Goal: Task Accomplishment & Management: Use online tool/utility

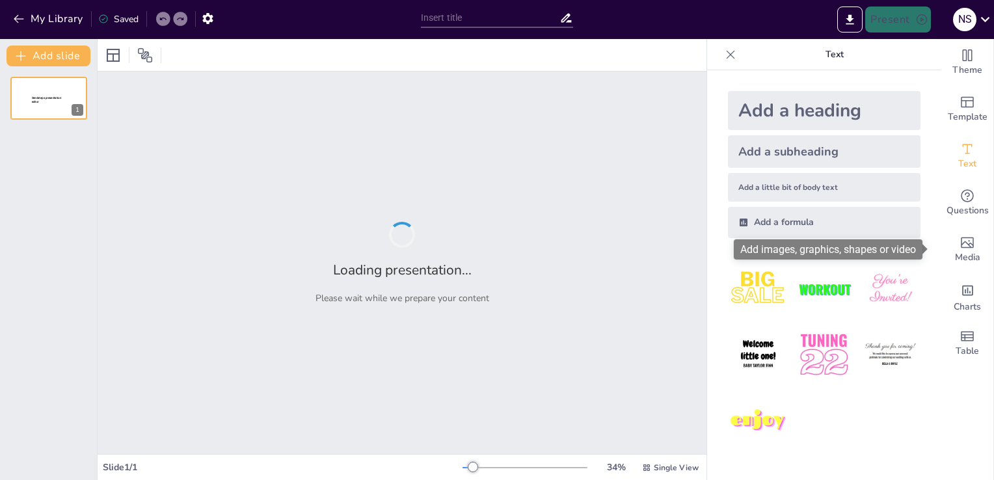
type input "Imported Optrical Pitch- Sept2025.pptx"
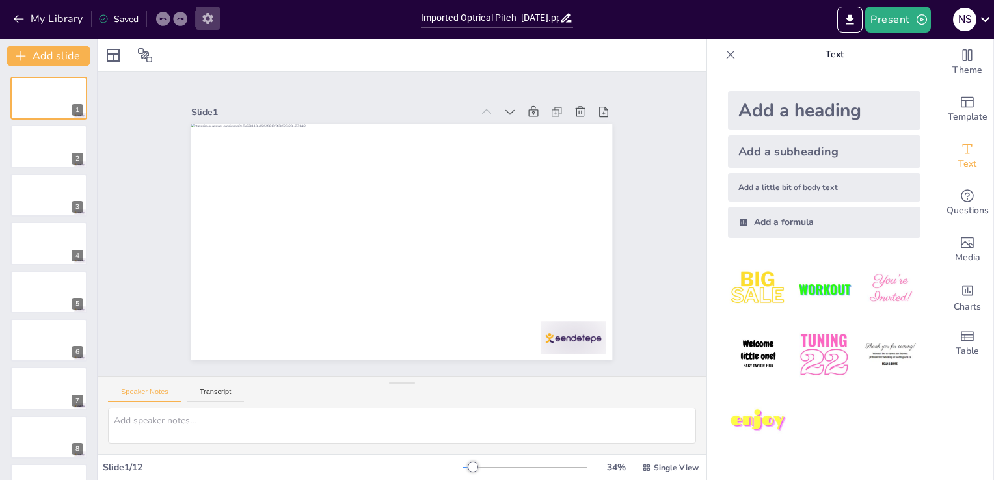
click at [207, 16] on icon "button" at bounding box center [207, 18] width 10 height 11
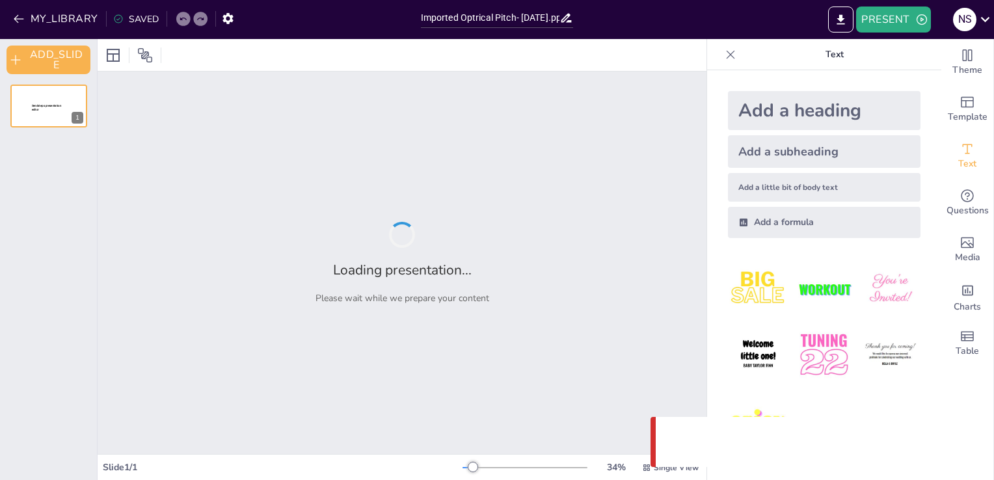
type input "Imported Optrical Pitch- [DATE].pptx"
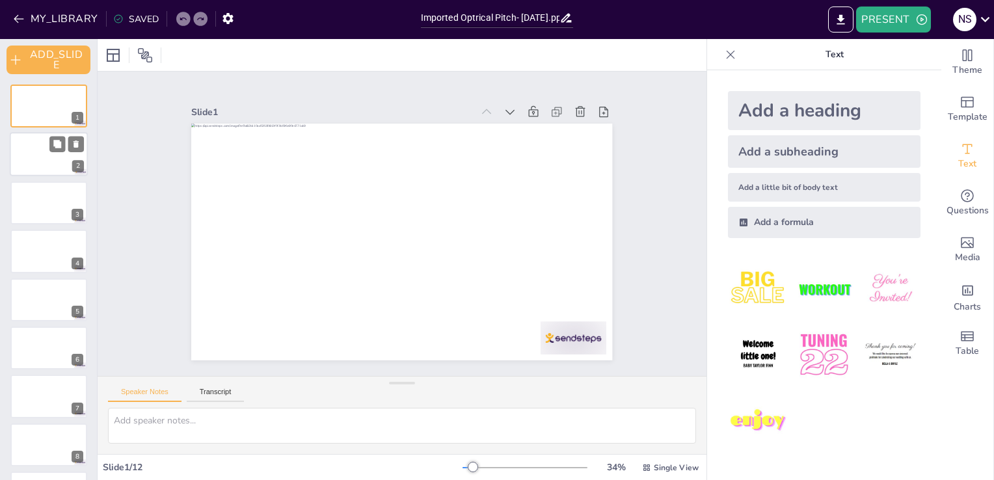
click at [42, 147] on div at bounding box center [49, 155] width 78 height 44
click at [51, 204] on div at bounding box center [49, 203] width 78 height 44
click at [146, 53] on icon at bounding box center [145, 55] width 14 height 14
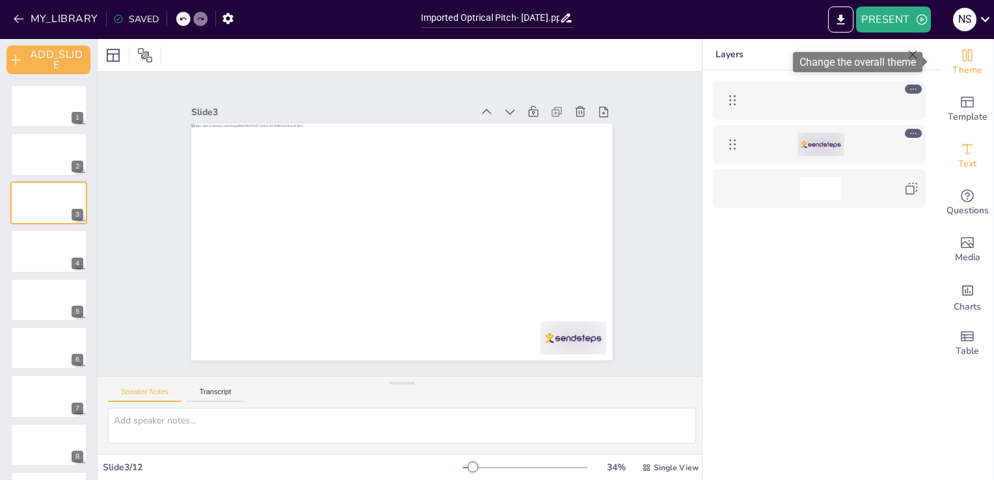
click at [959, 67] on span "Theme" at bounding box center [967, 70] width 30 height 14
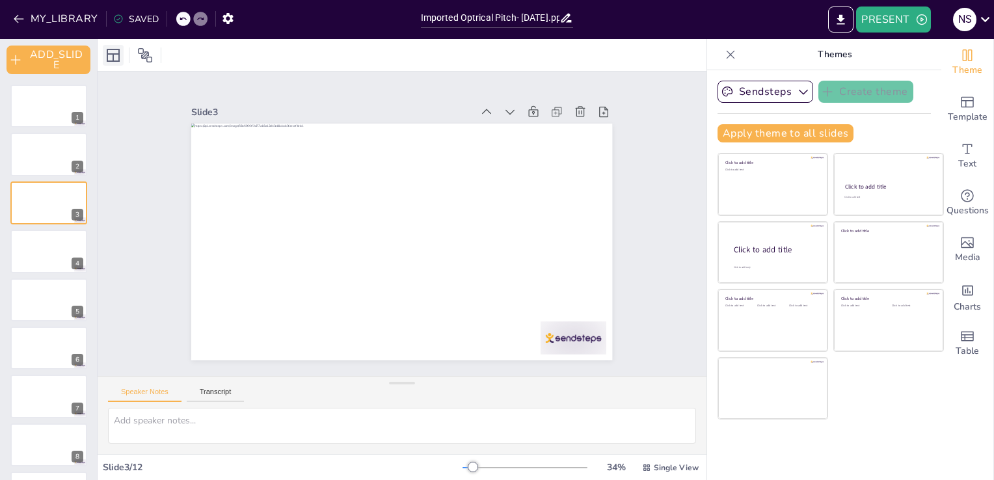
click at [111, 53] on icon at bounding box center [113, 55] width 16 height 16
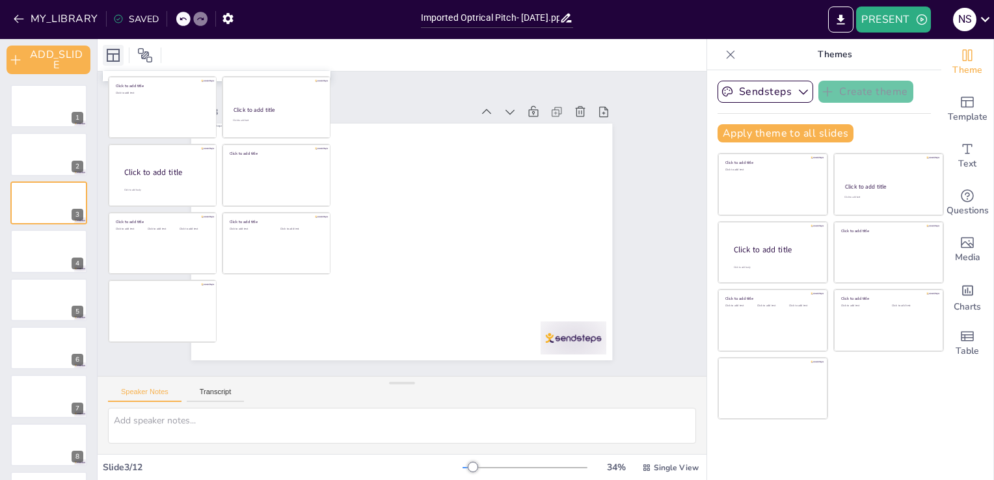
click at [111, 53] on icon at bounding box center [113, 55] width 16 height 16
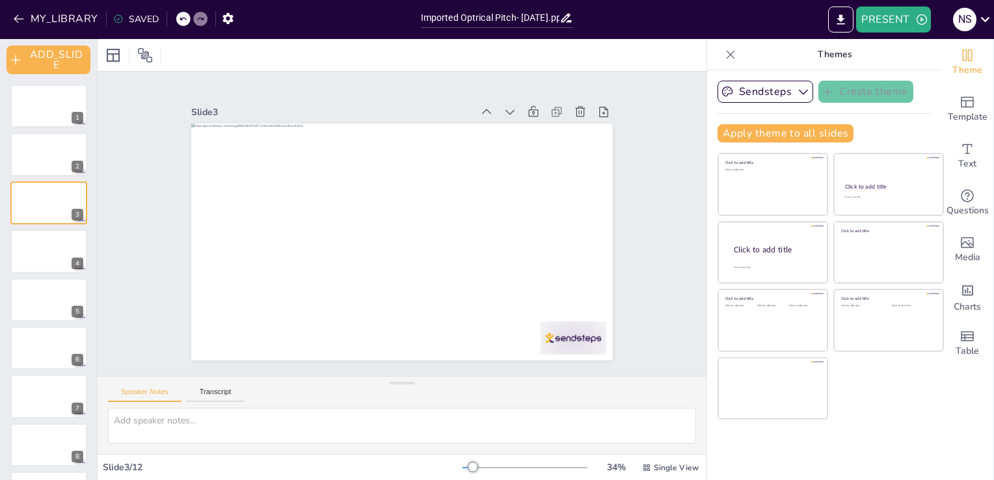
click at [269, 59] on div at bounding box center [402, 55] width 609 height 32
click at [903, 21] on button "PRESENT" at bounding box center [893, 20] width 74 height 26
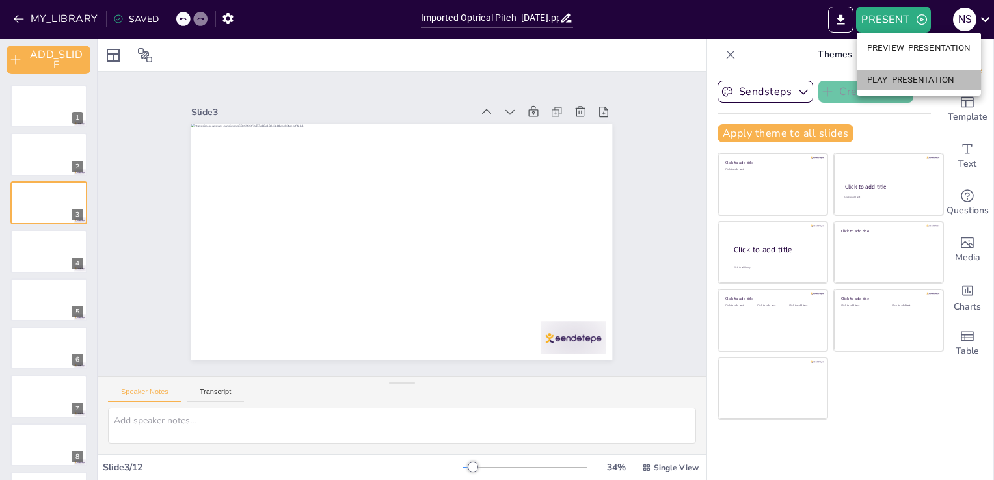
click at [908, 77] on li "PLAY_PRESENTATION" at bounding box center [919, 80] width 124 height 21
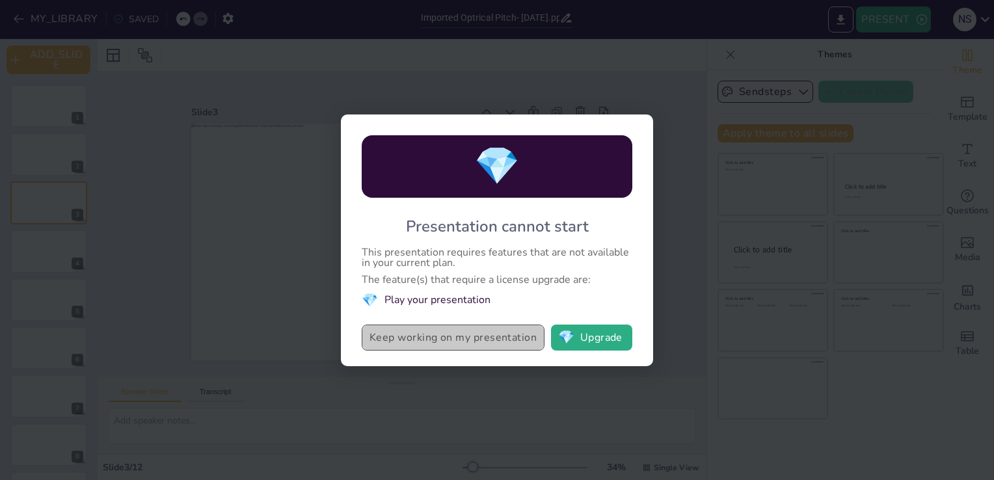
click at [488, 342] on button "Keep working on my presentation" at bounding box center [453, 338] width 183 height 26
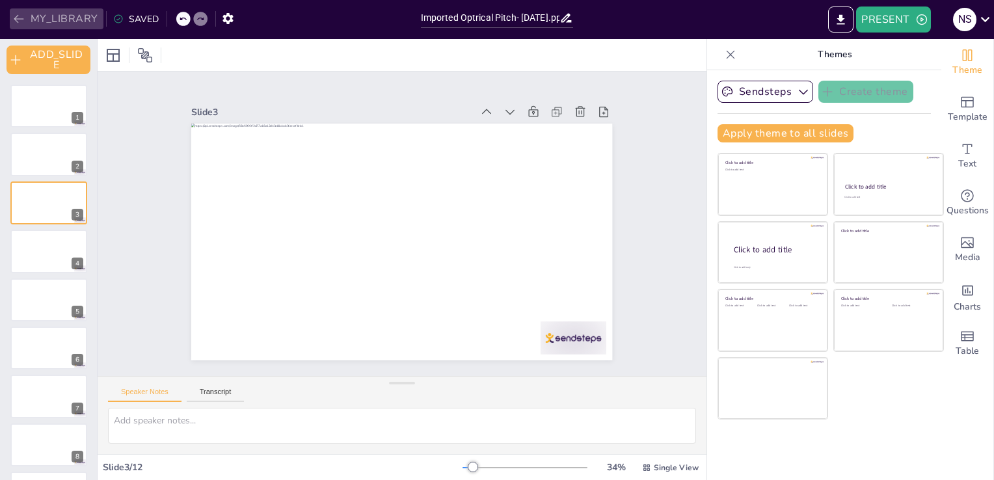
click at [65, 20] on button "MY_LIBRARY" at bounding box center [57, 18] width 94 height 21
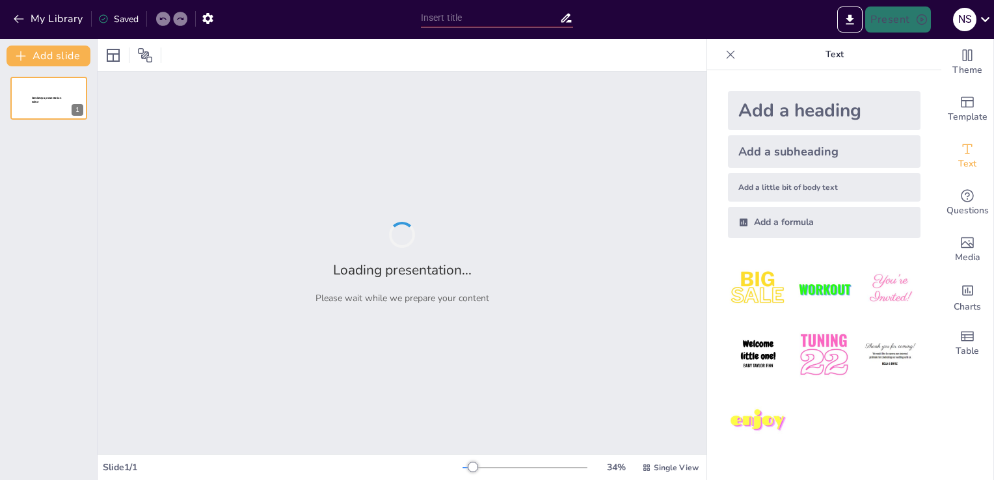
type input "Transforming Brand Protection: Advanced Optical Solutions Against Counterfeiting"
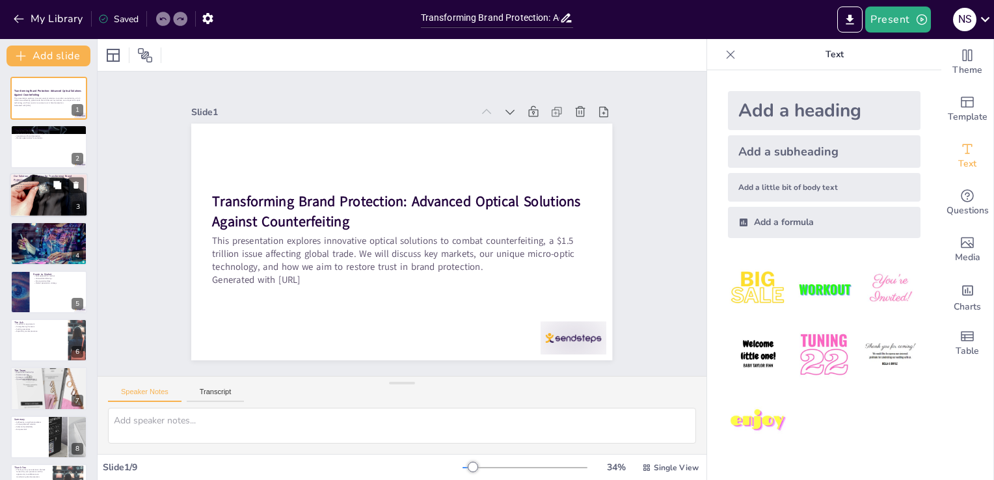
click at [52, 209] on div at bounding box center [49, 195] width 78 height 55
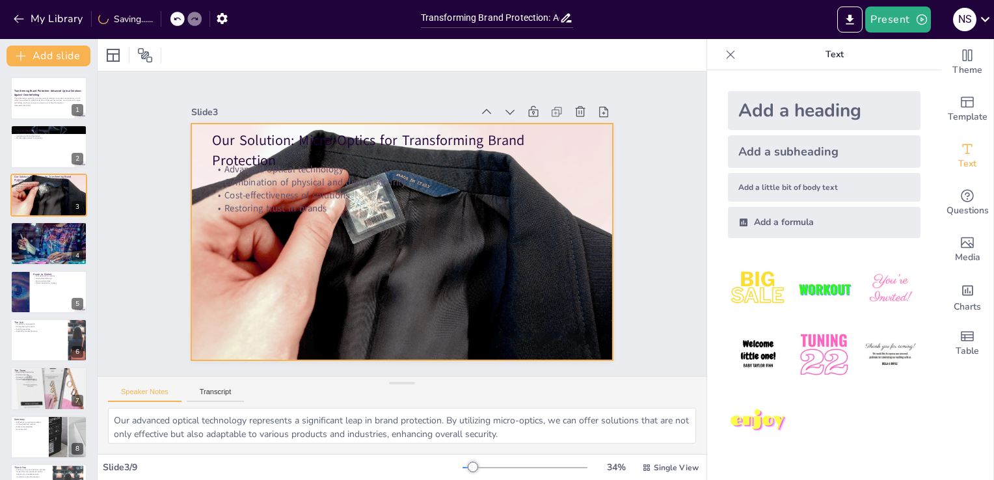
click at [403, 272] on div at bounding box center [398, 242] width 473 height 374
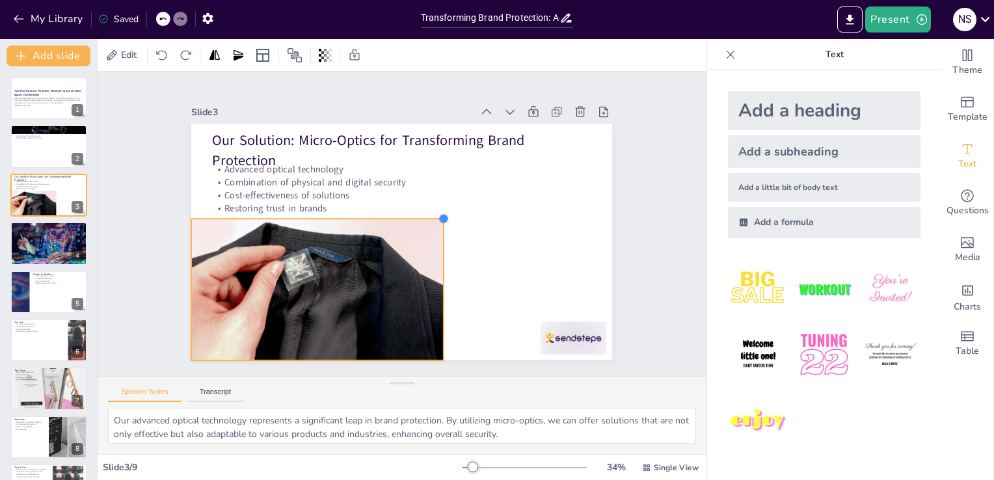
drag, startPoint x: 601, startPoint y: 115, endPoint x: 432, endPoint y: 316, distance: 262.6
click at [432, 316] on div "Our Solution: Micro-Optics for Transforming Brand Protection Advanced optical t…" at bounding box center [395, 241] width 473 height 355
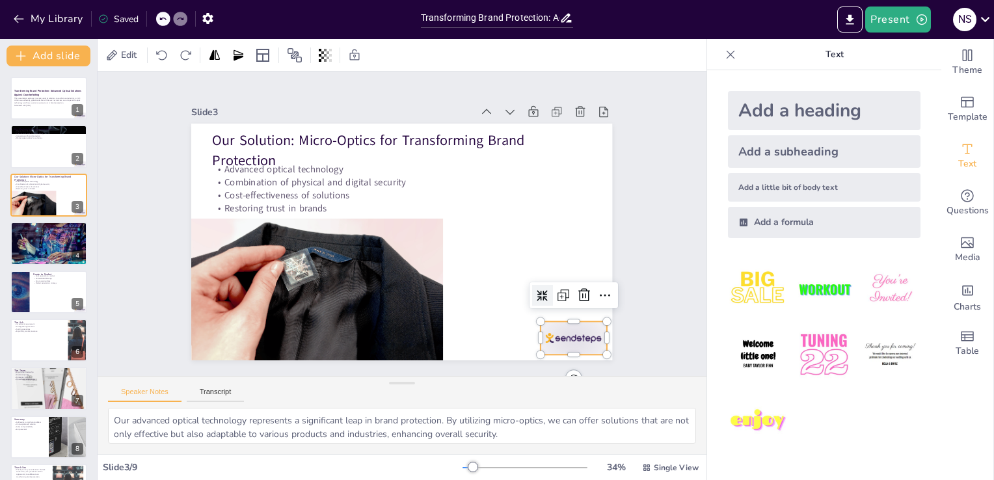
click at [557, 348] on div at bounding box center [546, 371] width 71 height 46
click at [577, 306] on icon at bounding box center [575, 314] width 17 height 17
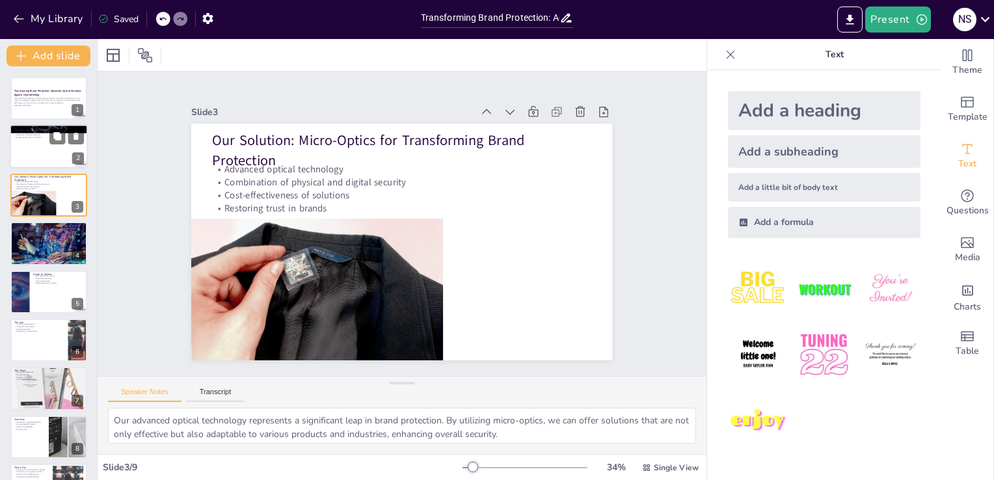
click at [40, 153] on div at bounding box center [49, 147] width 78 height 44
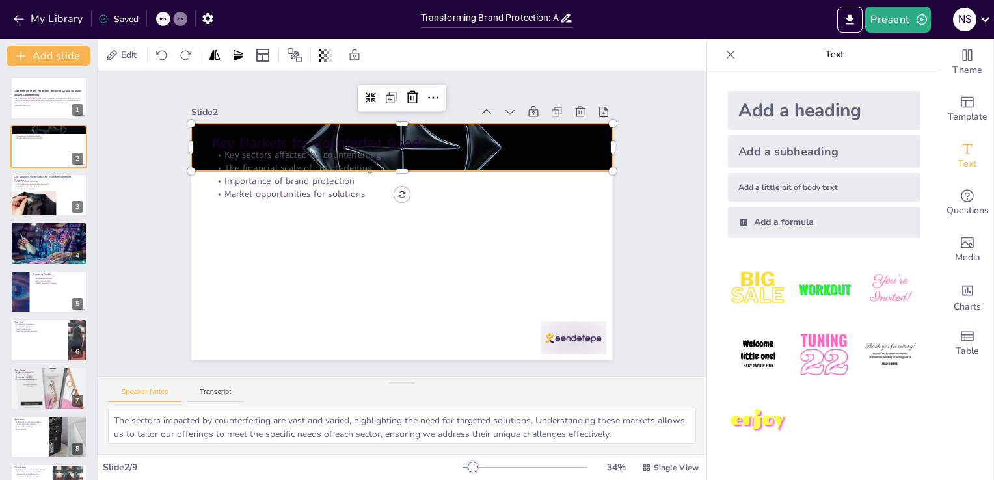
click at [271, 124] on div at bounding box center [453, 167] width 500 height 490
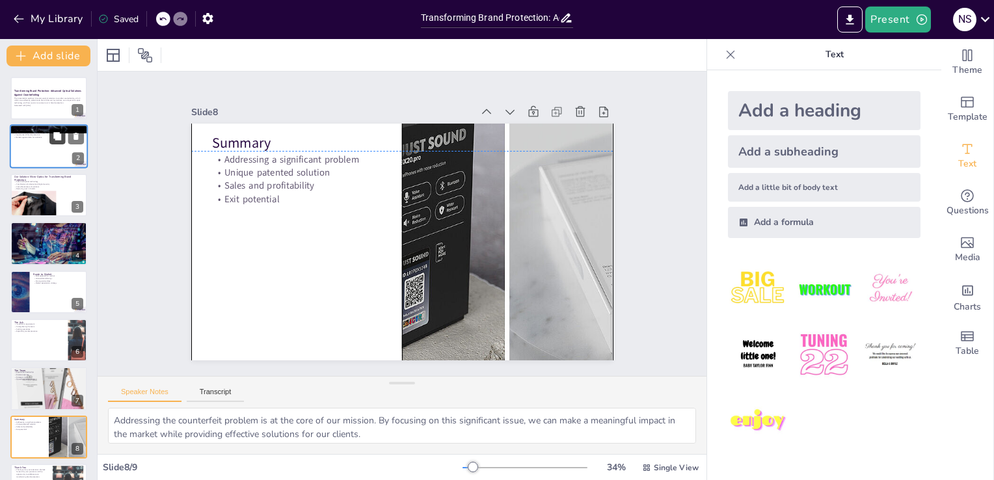
click at [53, 142] on button at bounding box center [57, 137] width 16 height 16
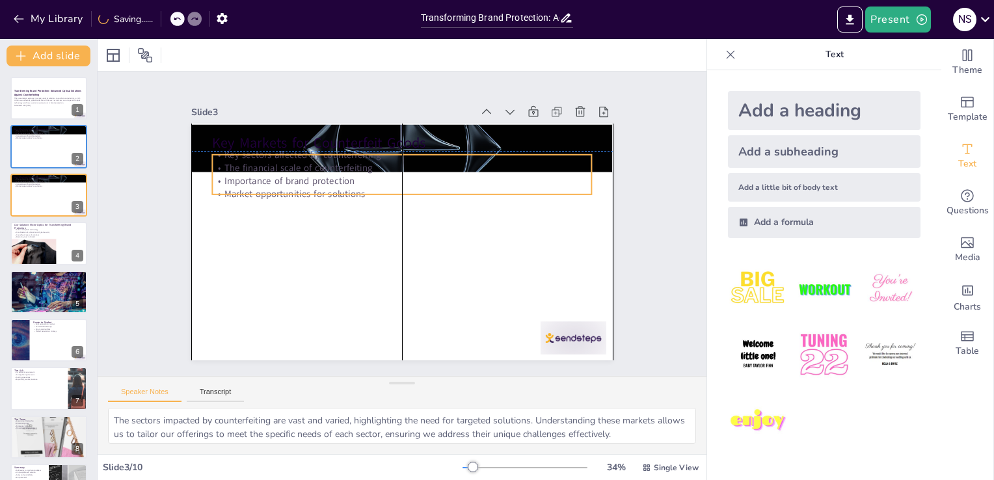
click at [304, 188] on p "Market opportunities for solutions" at bounding box center [405, 194] width 378 height 53
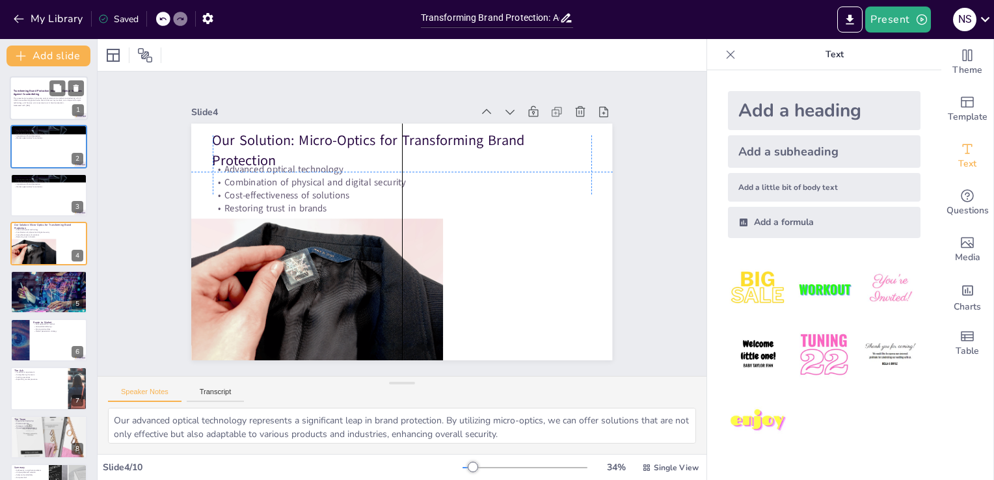
scroll to position [3, 0]
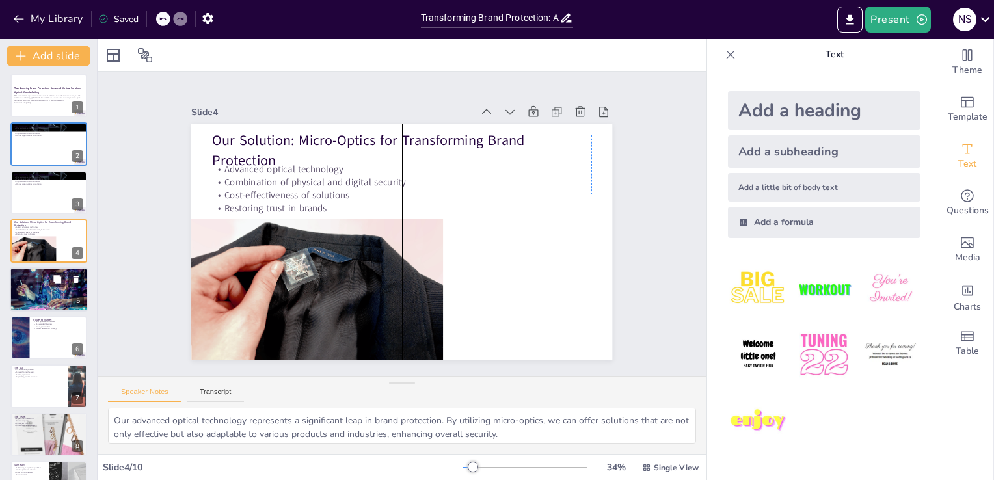
click at [44, 277] on p "Proof against tampering" at bounding box center [49, 277] width 70 height 3
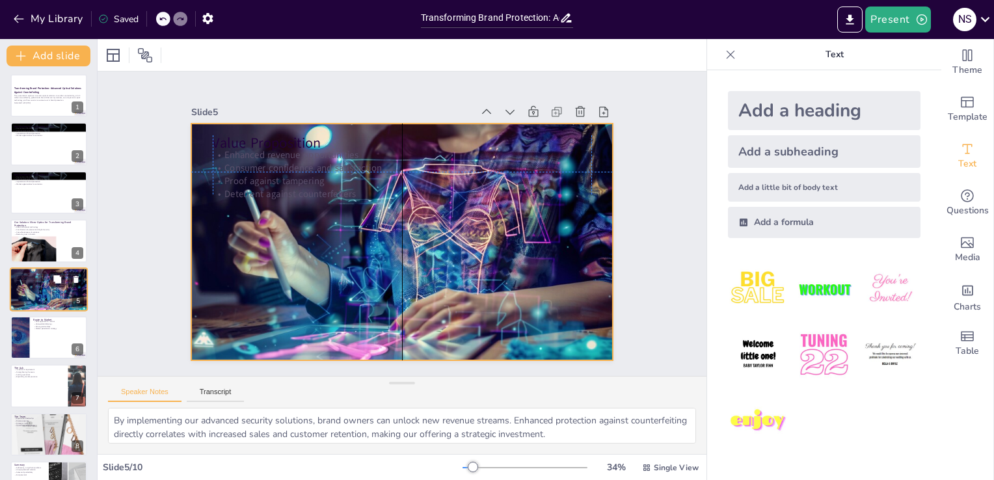
scroll to position [18, 0]
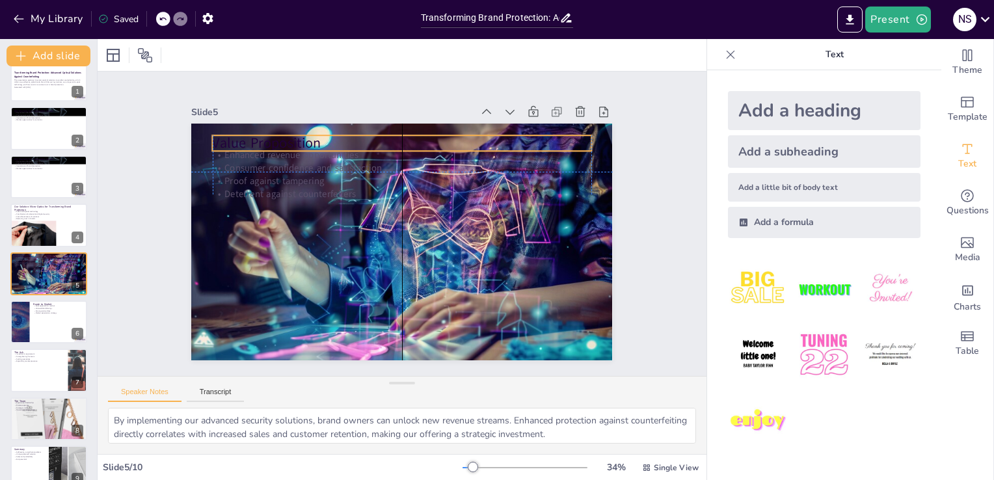
click at [430, 129] on div "Value Proposition Enhanced revenue opportunities Consumer confidence and satisf…" at bounding box center [391, 238] width 479 height 439
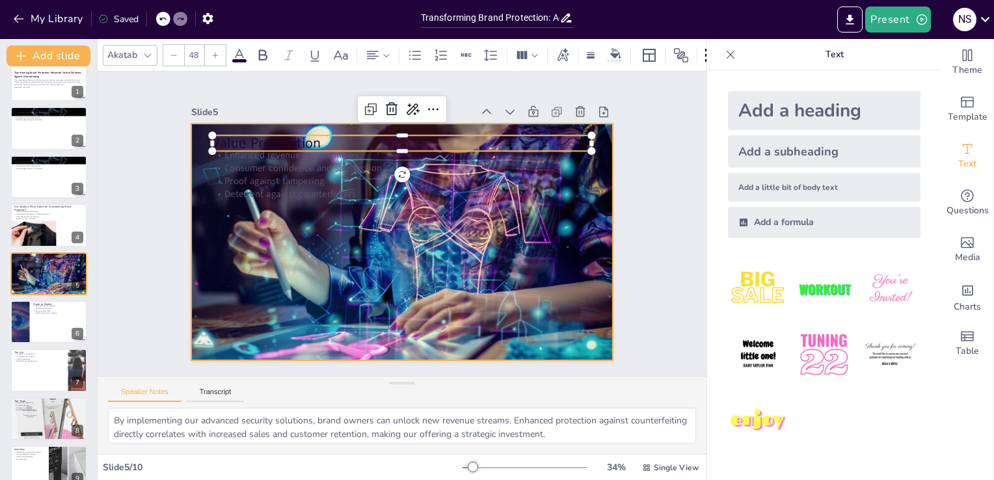
click at [596, 142] on div at bounding box center [398, 241] width 470 height 362
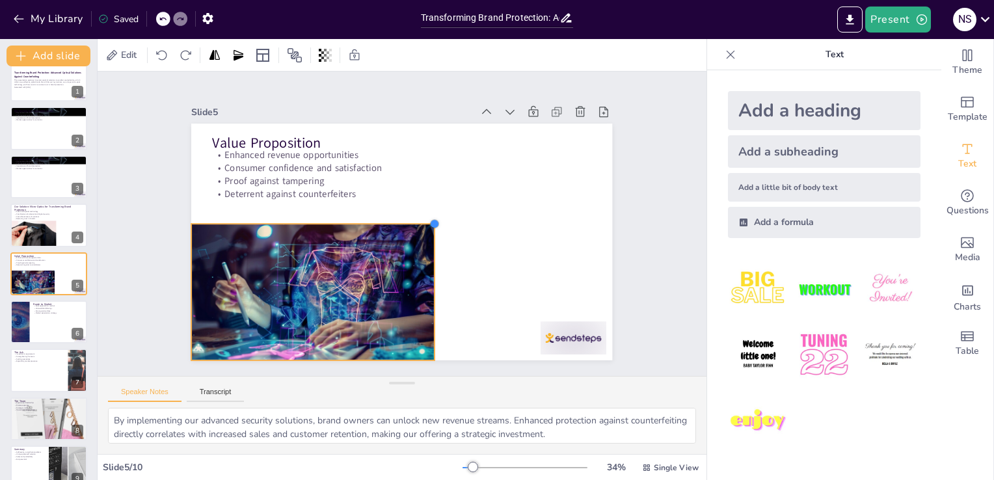
drag, startPoint x: 601, startPoint y: 118, endPoint x: 423, endPoint y: 394, distance: 328.3
click at [423, 394] on div "Slide 1 Transforming Brand Protection: Advanced Optical Solutions Against Count…" at bounding box center [402, 263] width 609 height 382
click at [362, 328] on div at bounding box center [300, 272] width 271 height 209
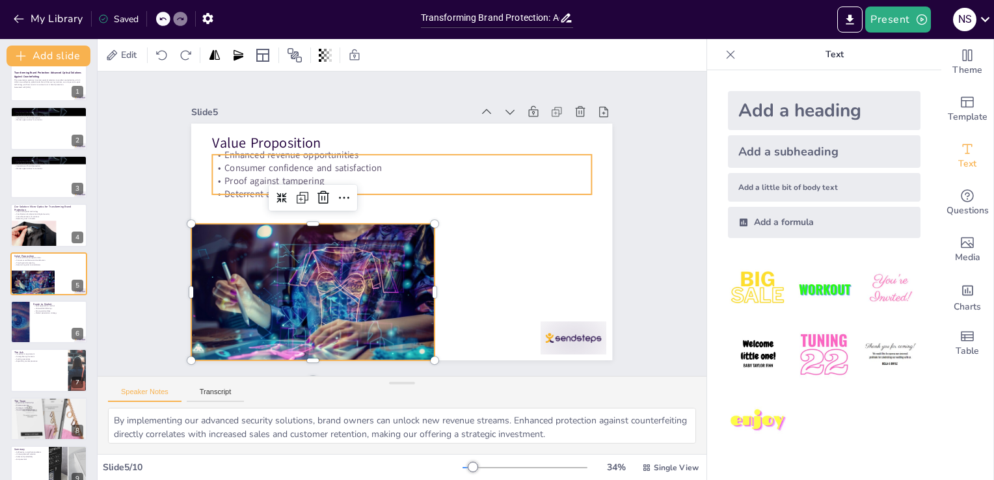
click at [448, 179] on p "Proof against tampering" at bounding box center [406, 181] width 378 height 53
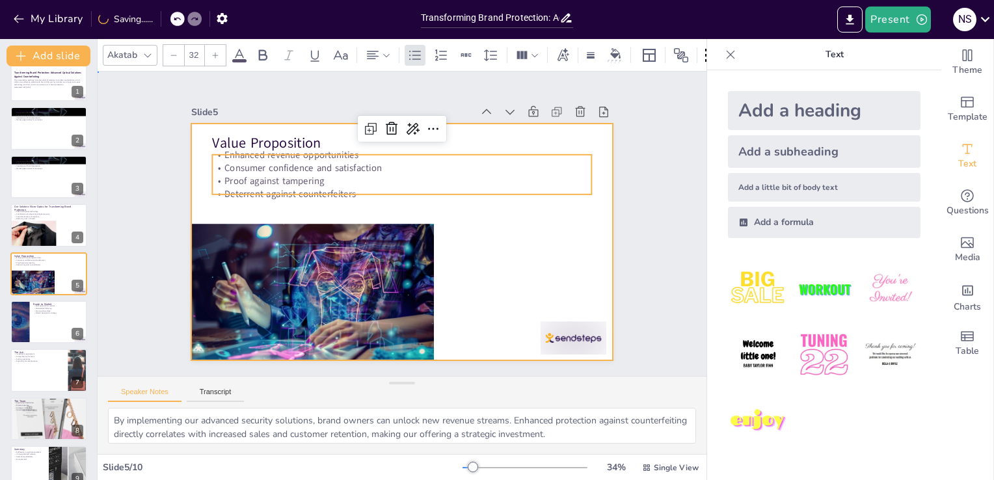
click at [562, 259] on div at bounding box center [398, 241] width 461 height 319
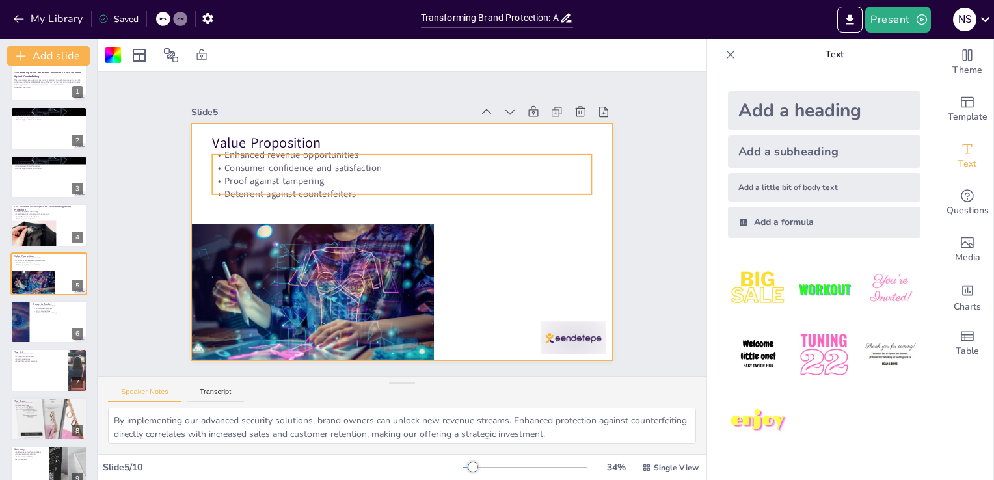
click at [295, 179] on p "Proof against tampering" at bounding box center [406, 181] width 378 height 53
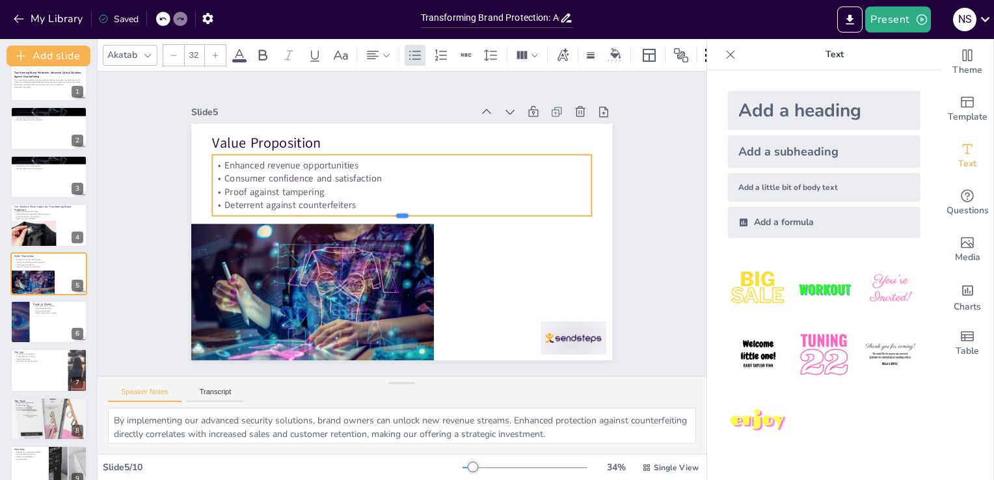
drag, startPoint x: 392, startPoint y: 189, endPoint x: 389, endPoint y: 211, distance: 21.6
click at [389, 211] on div at bounding box center [402, 220] width 373 height 89
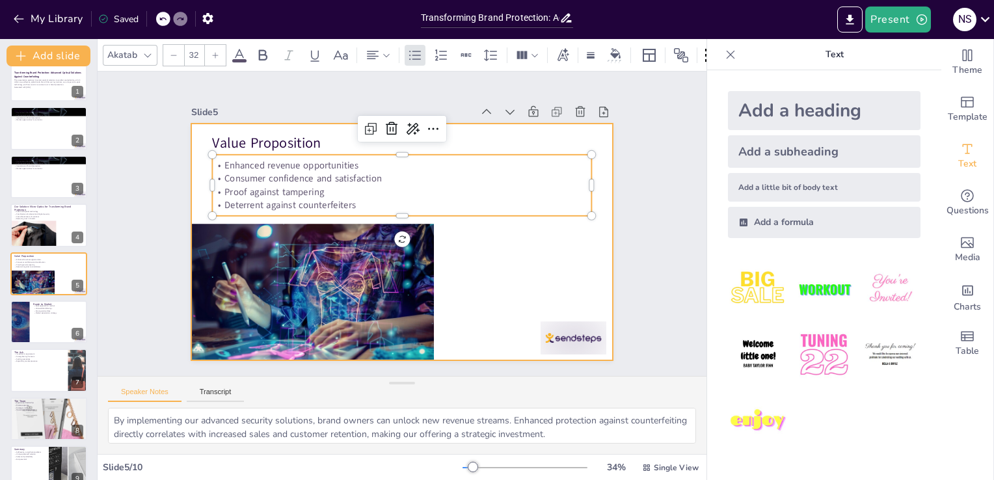
click at [492, 252] on div at bounding box center [400, 242] width 444 height 280
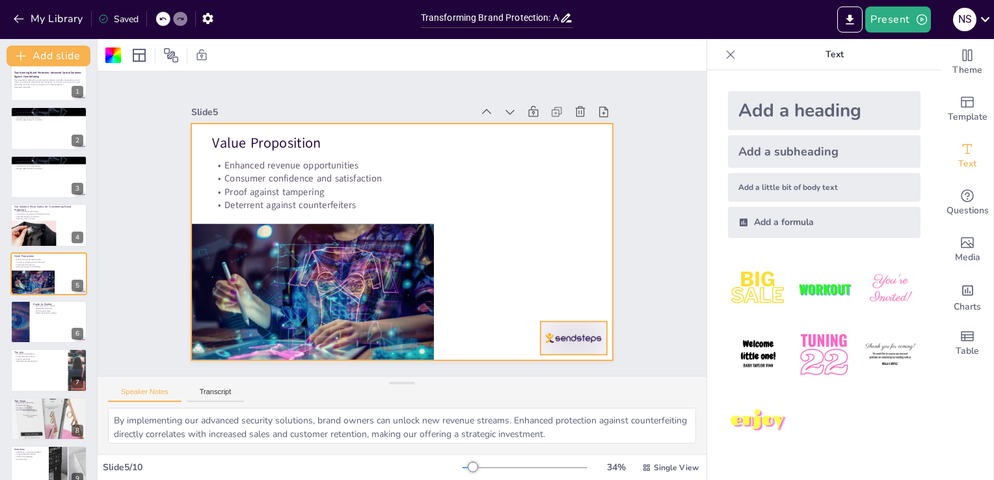
click at [559, 348] on div at bounding box center [546, 371] width 71 height 46
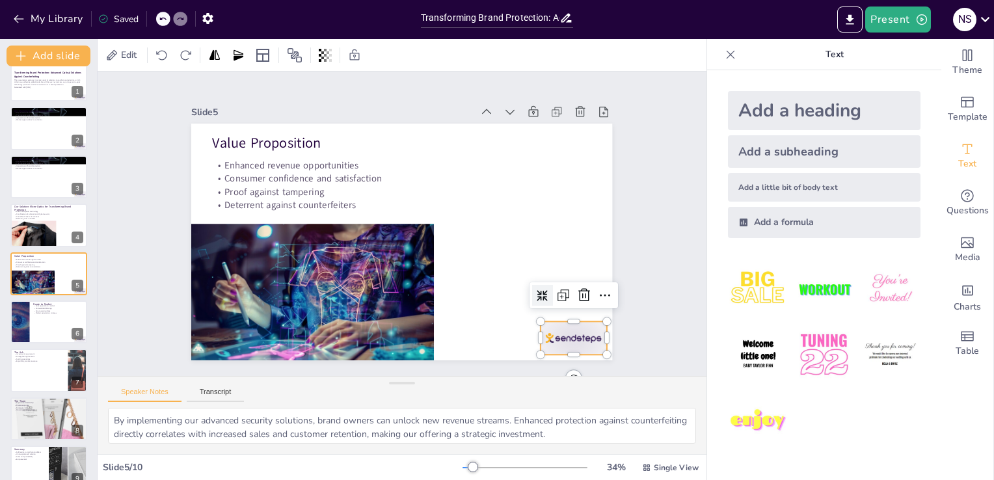
click at [549, 369] on div at bounding box center [511, 397] width 73 height 57
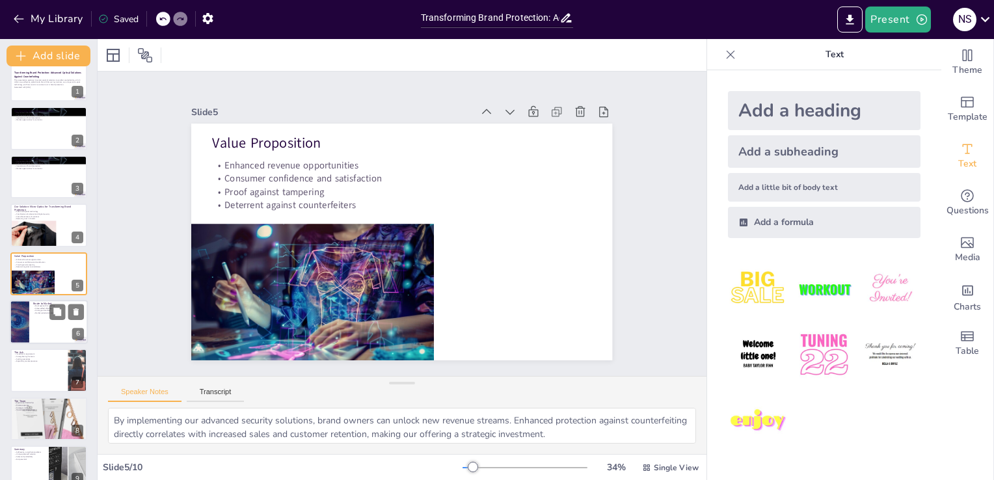
click at [38, 326] on div at bounding box center [49, 322] width 78 height 44
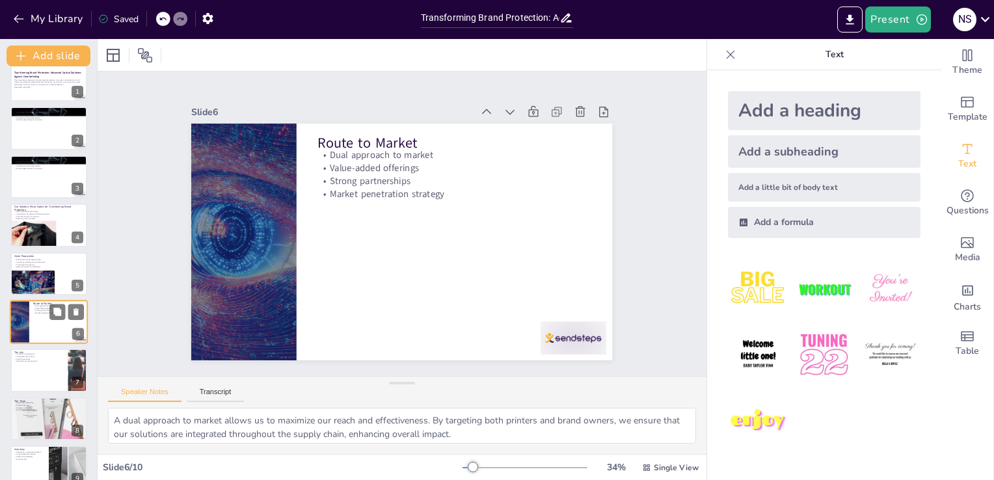
scroll to position [67, 0]
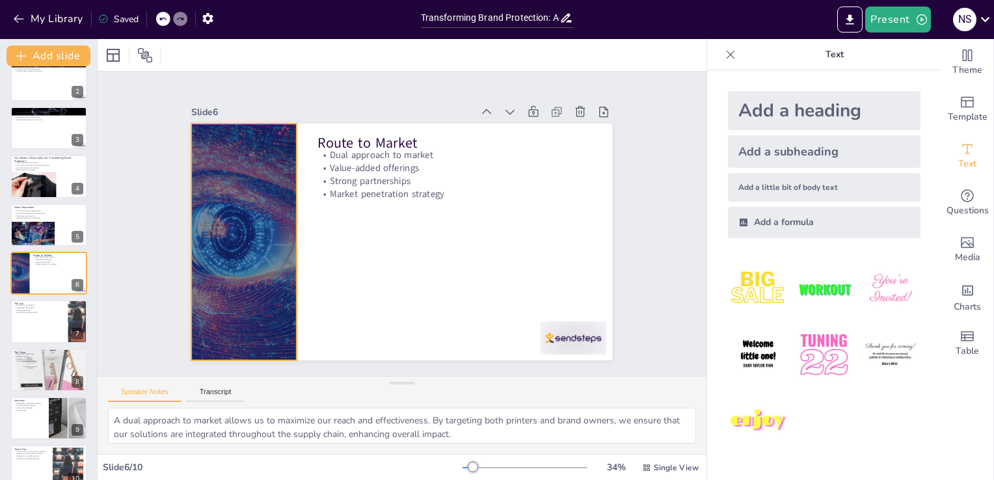
click at [245, 189] on div at bounding box center [246, 191] width 473 height 355
click at [295, 83] on icon at bounding box center [304, 74] width 18 height 18
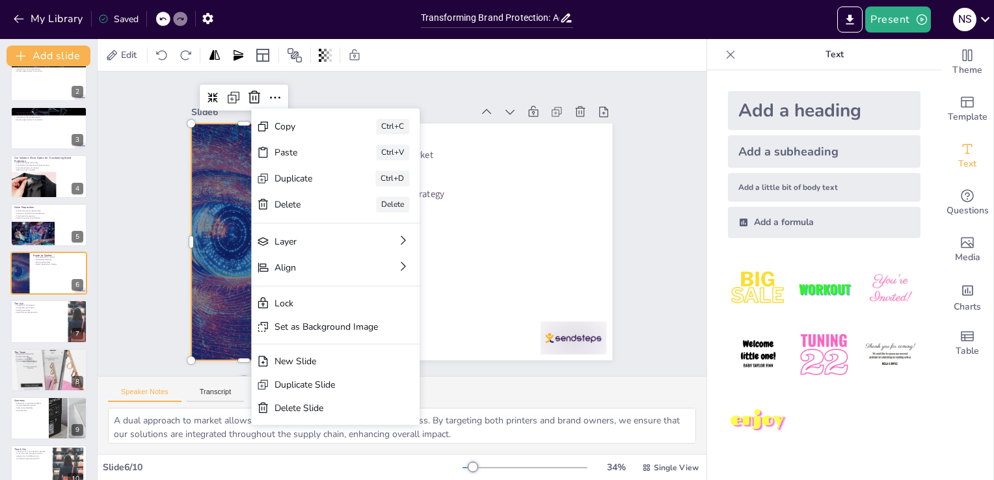
click at [144, 122] on div "Slide 1 Transforming Brand Protection: Advanced Optical Solutions Against Count…" at bounding box center [402, 224] width 659 height 424
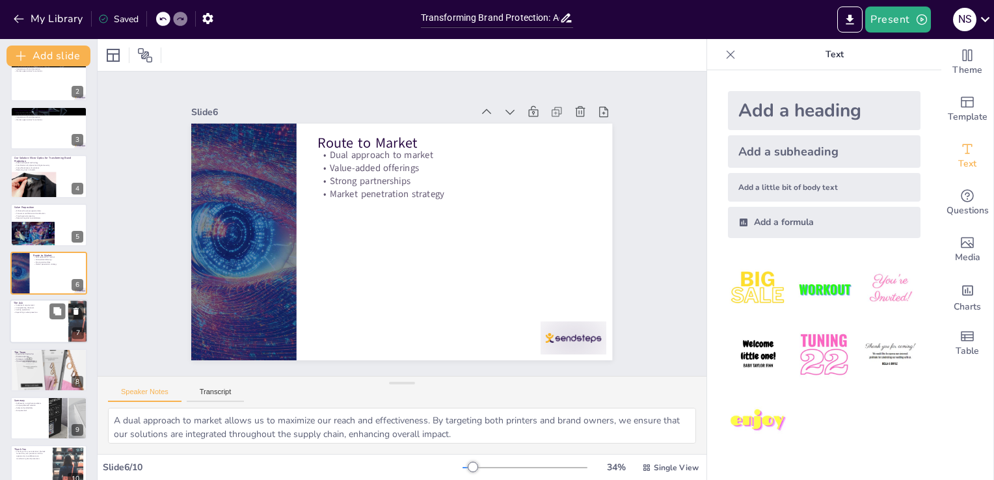
click at [37, 323] on div at bounding box center [49, 322] width 78 height 44
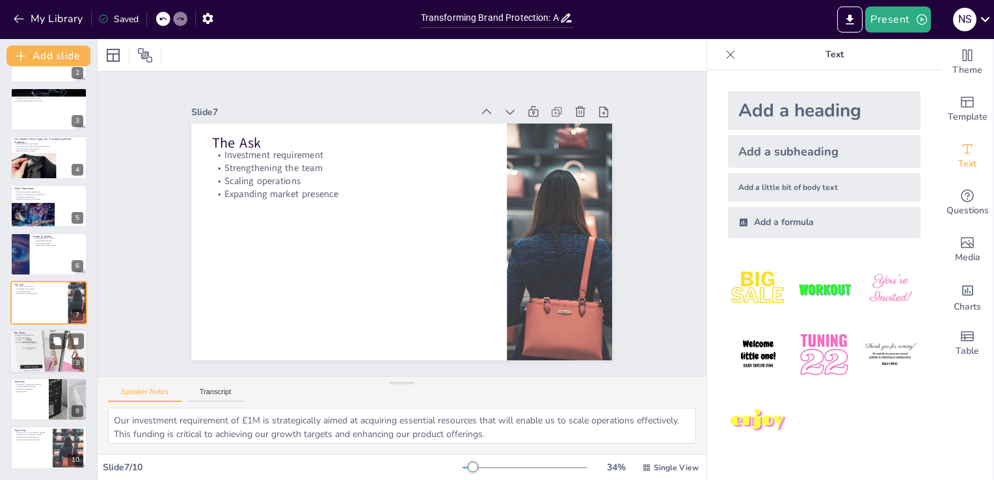
click at [29, 351] on div at bounding box center [49, 352] width 78 height 118
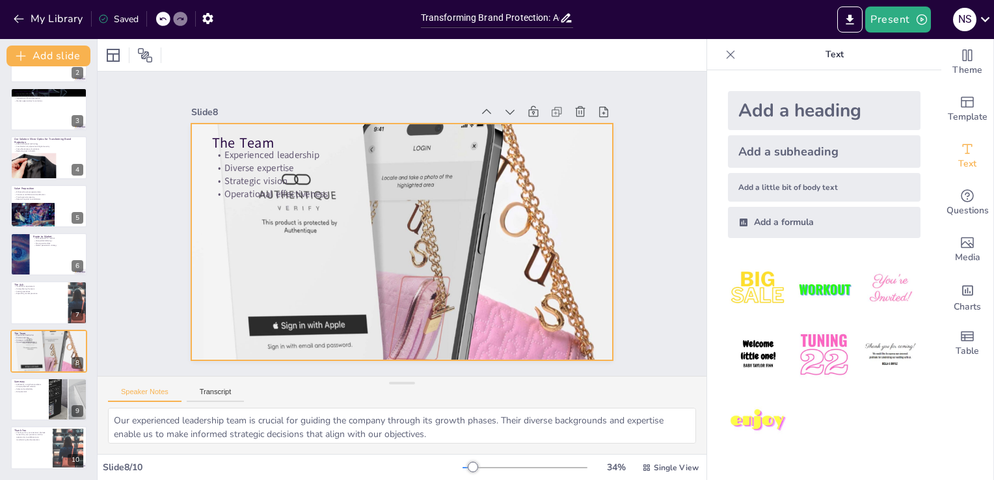
click at [388, 234] on div at bounding box center [398, 241] width 542 height 705
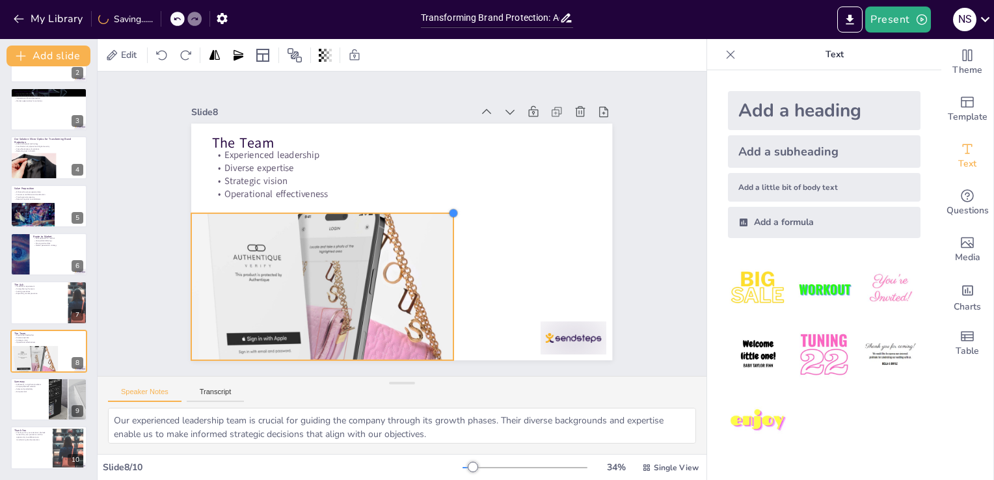
drag, startPoint x: 605, startPoint y: 119, endPoint x: 446, endPoint y: 321, distance: 257.0
click at [446, 321] on div "The Team Experienced leadership Diverse expertise Strategic vision Operational …" at bounding box center [400, 242] width 444 height 280
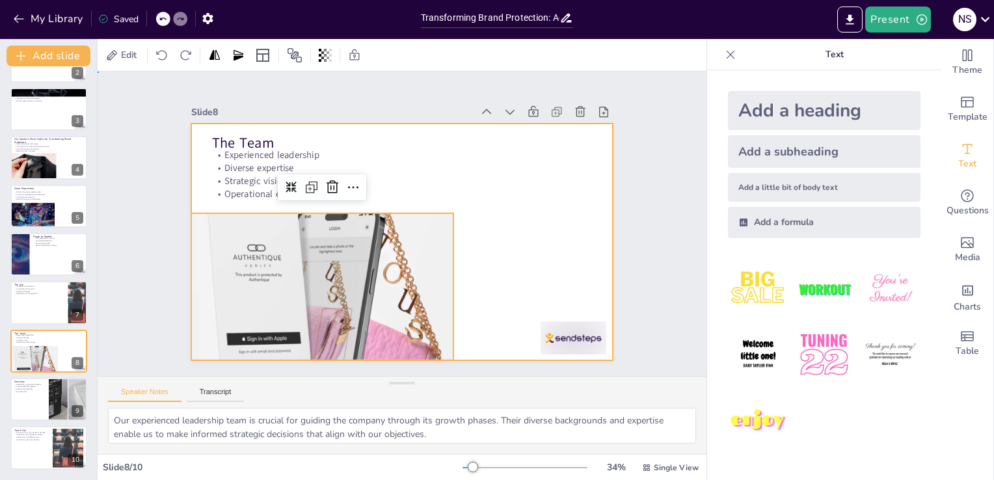
click at [499, 233] on div at bounding box center [400, 242] width 444 height 280
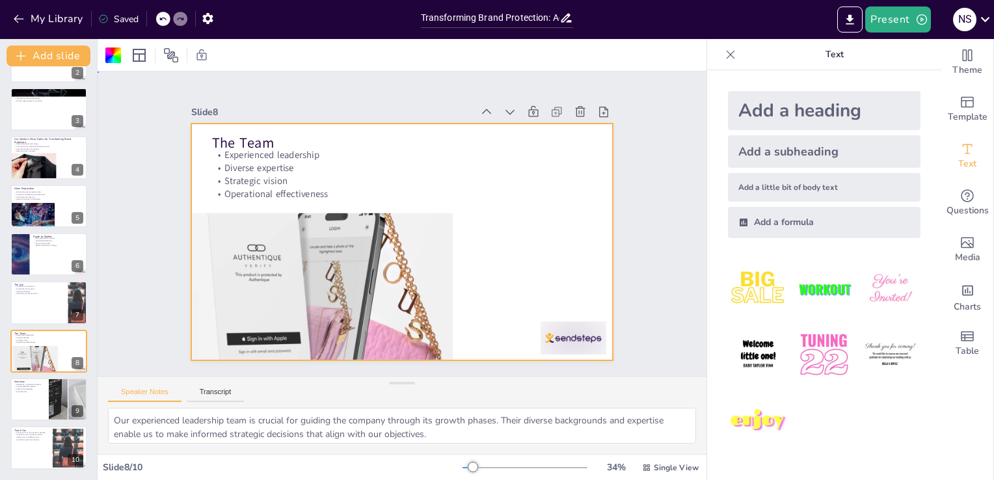
click at [486, 256] on div at bounding box center [398, 241] width 461 height 319
click at [49, 398] on div at bounding box center [68, 399] width 108 height 44
type textarea "Addressing the counterfeit problem is at the core of our mission. By focusing o…"
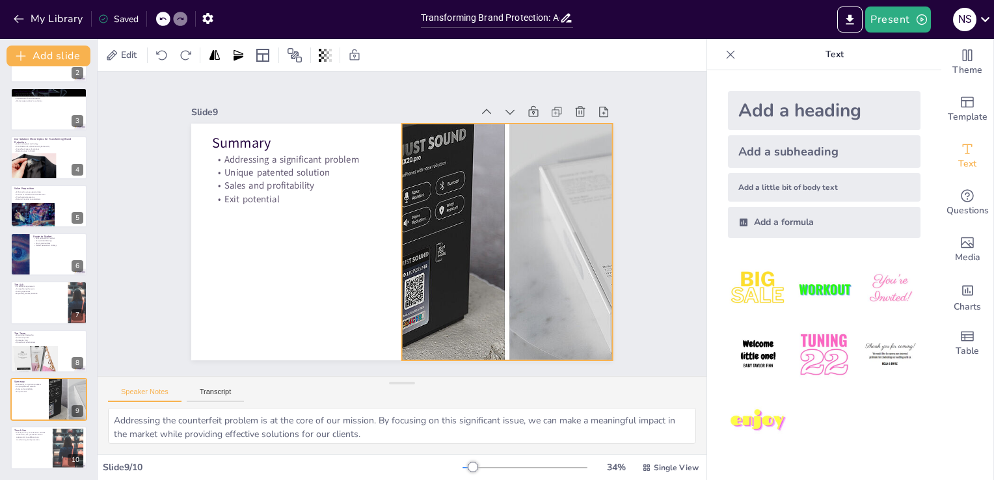
click at [405, 243] on div at bounding box center [496, 274] width 626 height 405
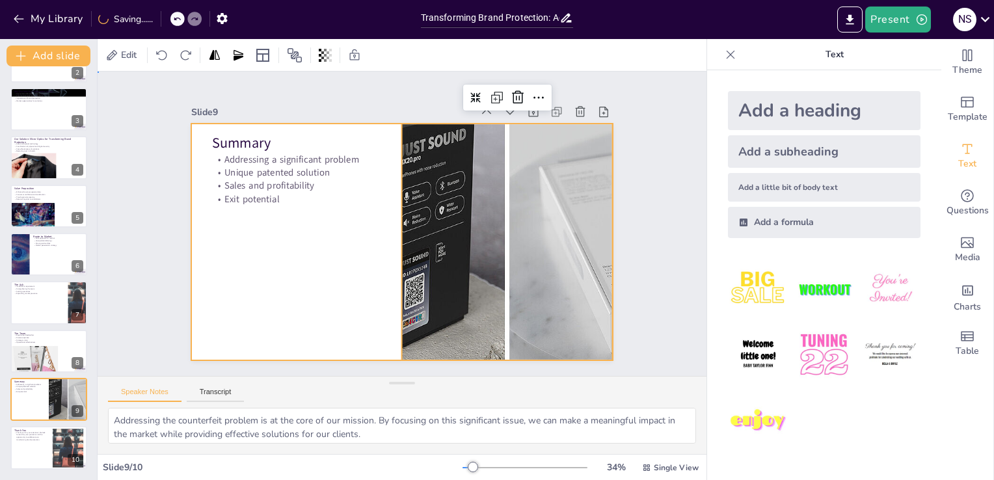
click at [286, 276] on div at bounding box center [400, 242] width 444 height 280
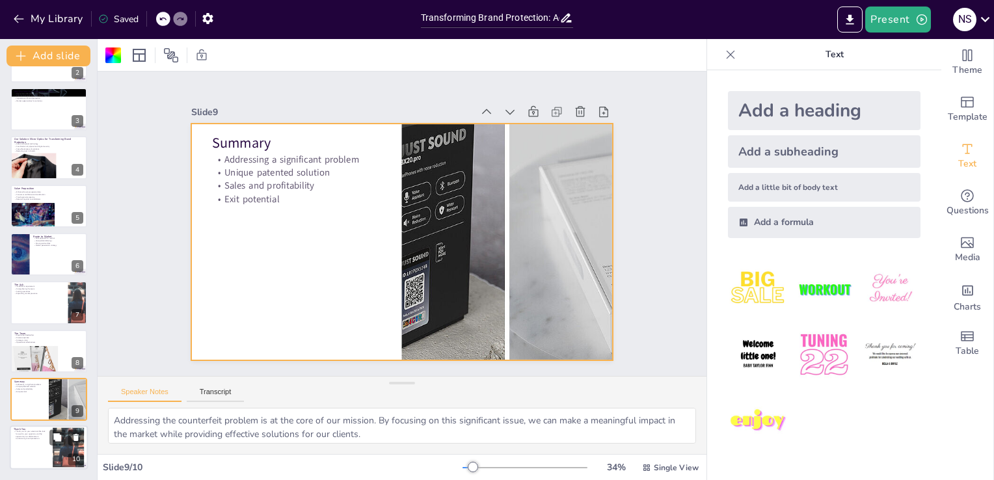
click at [24, 445] on div at bounding box center [49, 448] width 78 height 44
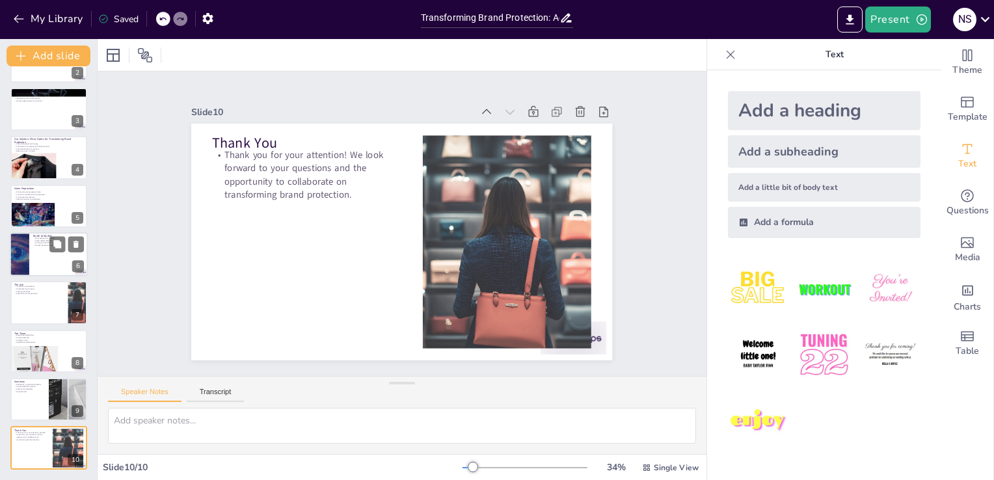
click at [29, 241] on div at bounding box center [19, 254] width 78 height 44
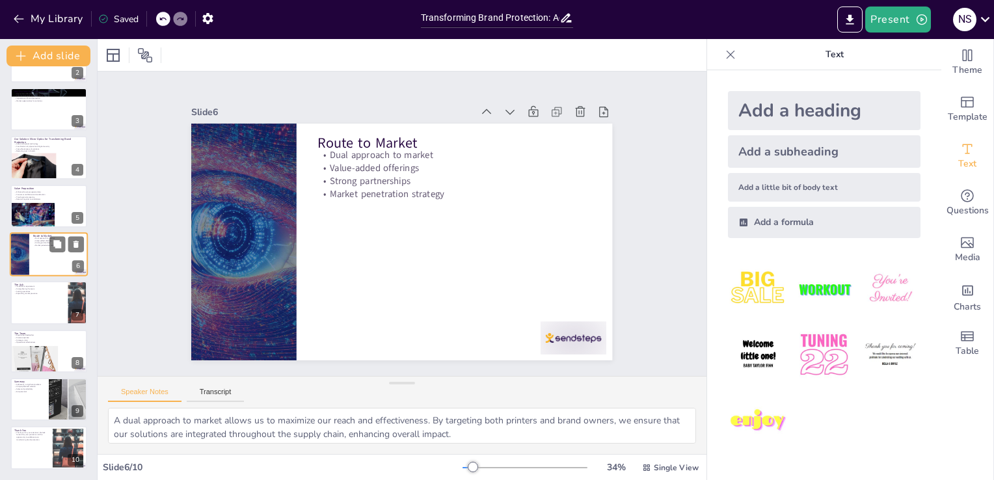
scroll to position [67, 0]
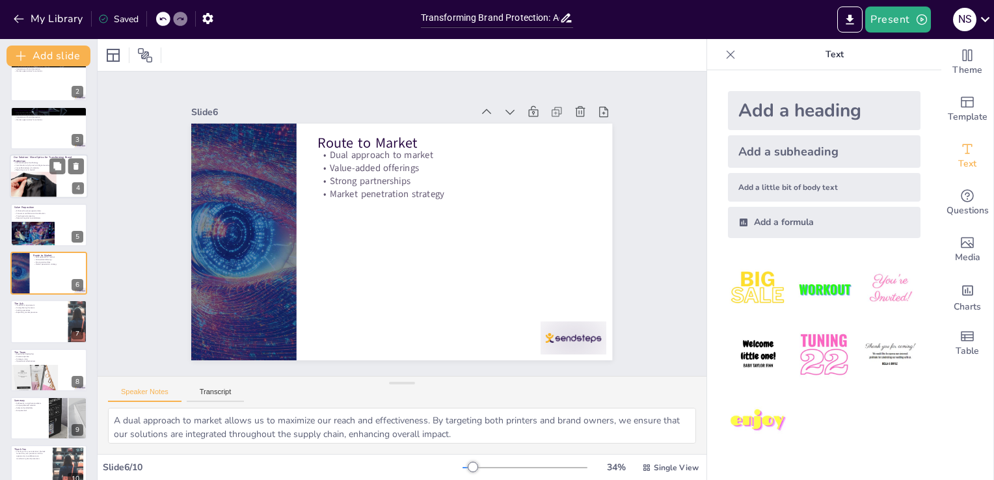
click at [31, 179] on div at bounding box center [33, 185] width 47 height 33
type textarea "Our advanced optical technology represents a significant leap in brand protecti…"
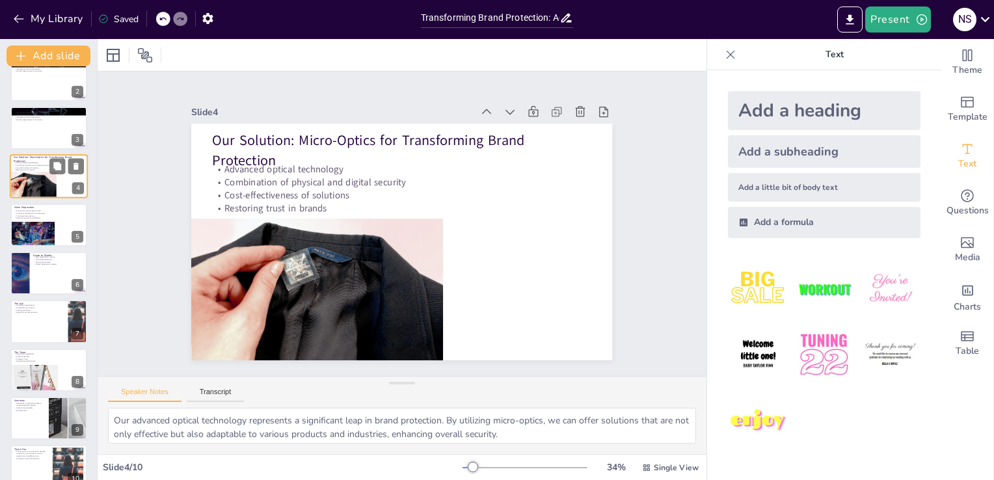
scroll to position [0, 0]
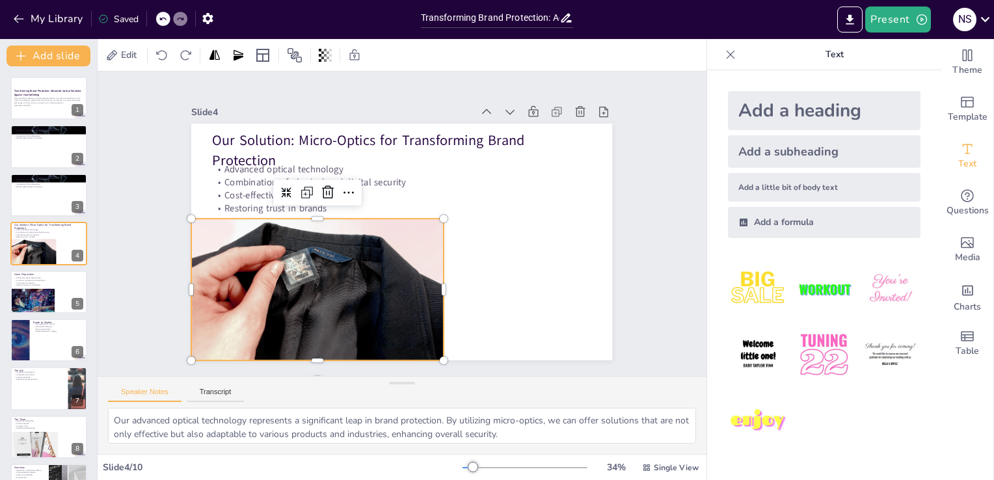
click at [310, 256] on div at bounding box center [305, 271] width 283 height 224
click at [351, 183] on icon at bounding box center [361, 178] width 20 height 20
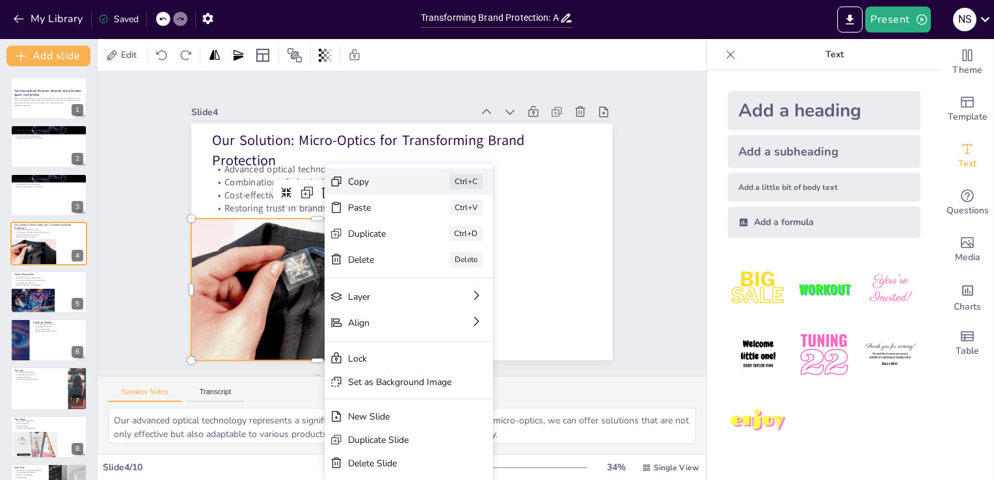
click at [437, 256] on div "Copy" at bounding box center [470, 268] width 66 height 25
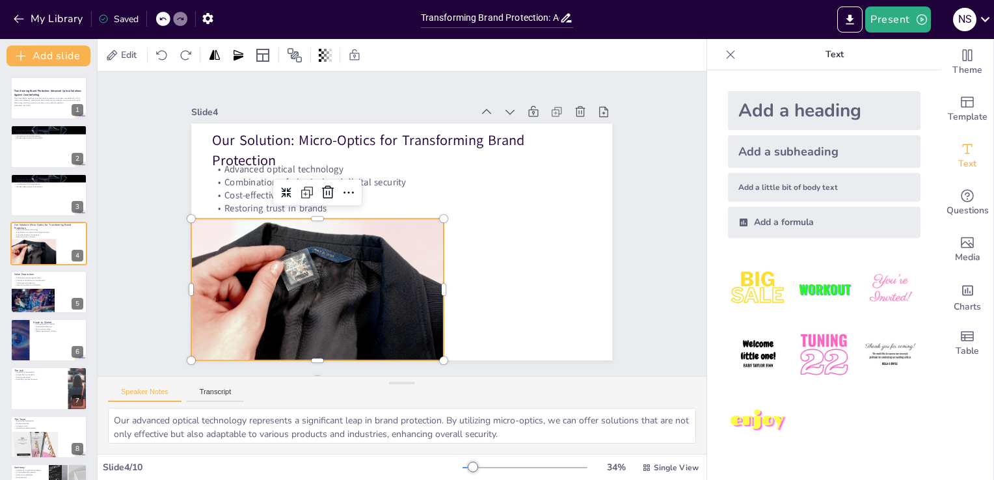
click at [349, 281] on div at bounding box center [305, 271] width 283 height 224
click at [295, 165] on icon at bounding box center [302, 159] width 14 height 14
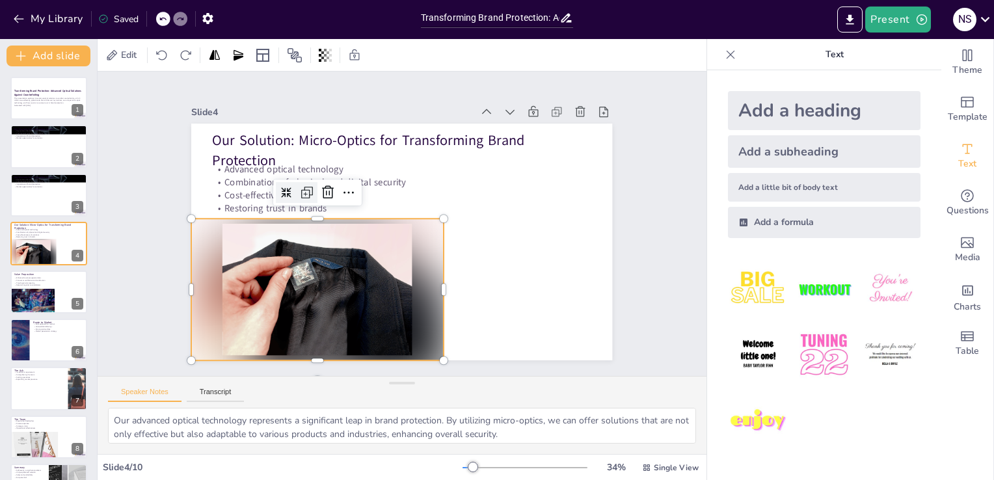
click at [306, 183] on icon at bounding box center [315, 174] width 18 height 18
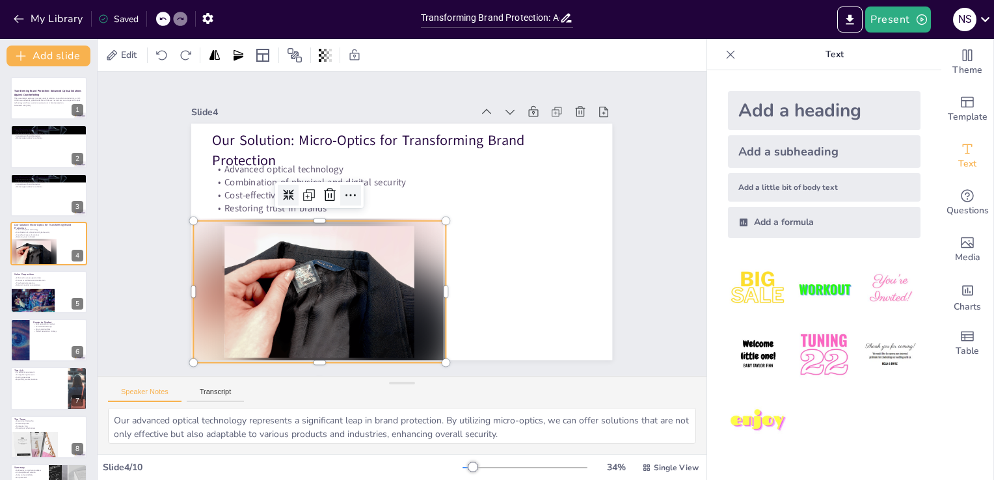
click at [349, 191] on icon at bounding box center [358, 185] width 18 height 18
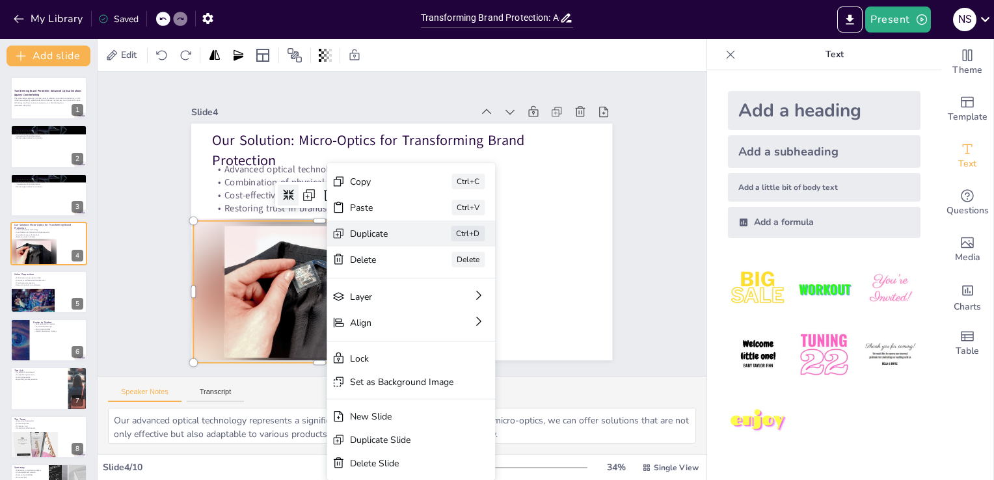
click at [429, 307] on div "Duplicate" at bounding box center [462, 319] width 66 height 25
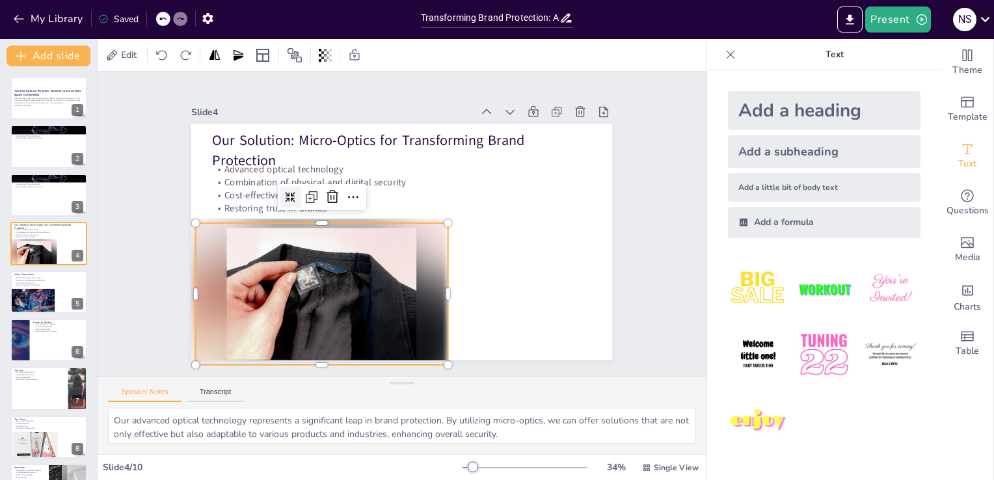
click at [987, 12] on icon at bounding box center [985, 19] width 18 height 18
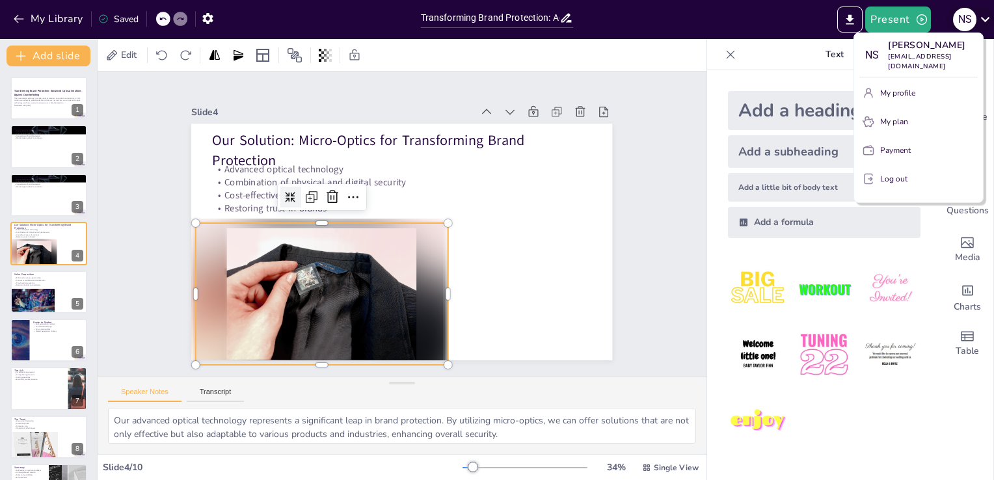
click at [987, 12] on div at bounding box center [497, 240] width 994 height 480
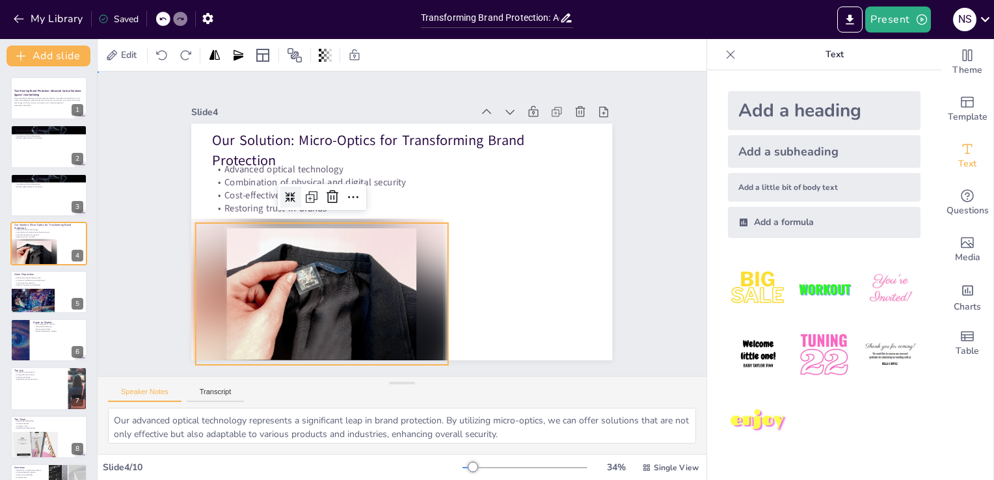
click at [658, 182] on div "Slide 1 Transforming Brand Protection: Advanced Optical Solutions Against Count…" at bounding box center [402, 224] width 609 height 304
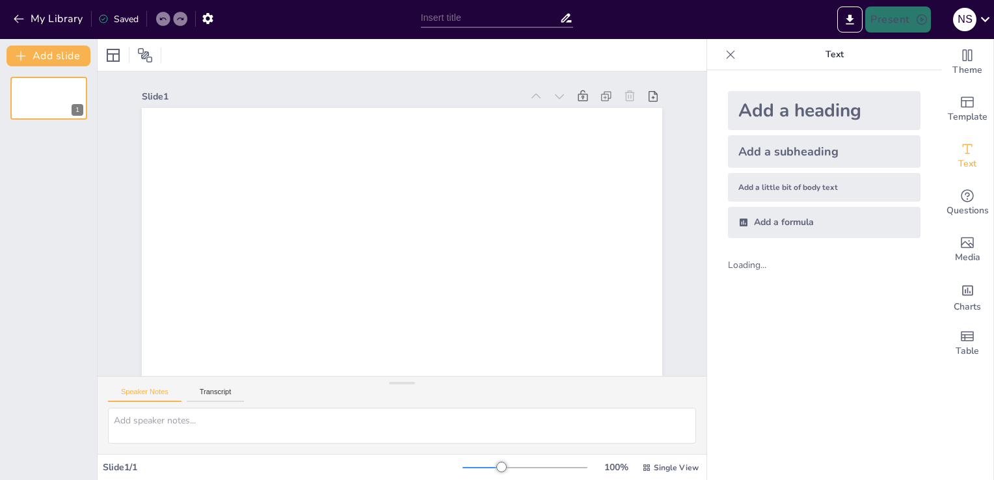
type input "Imported Optrical Pitch- [DATE].pptx"
